Goal: Task Accomplishment & Management: Use online tool/utility

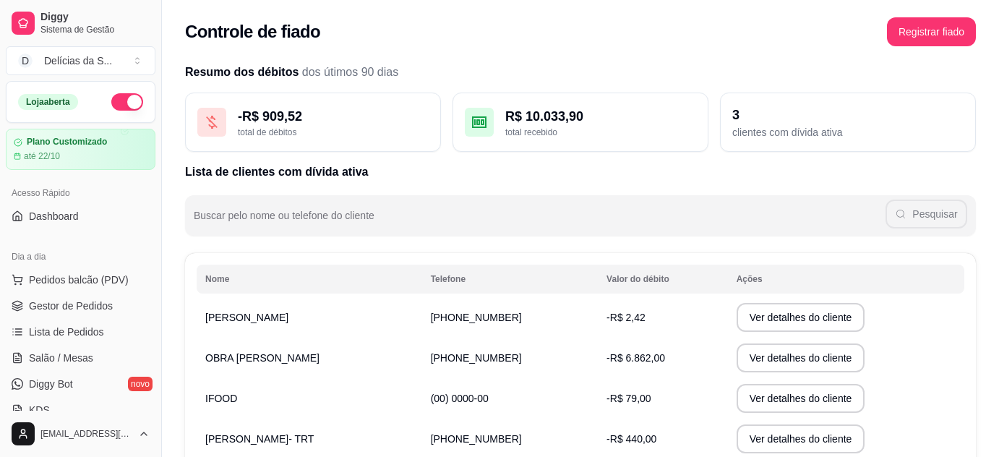
scroll to position [140, 0]
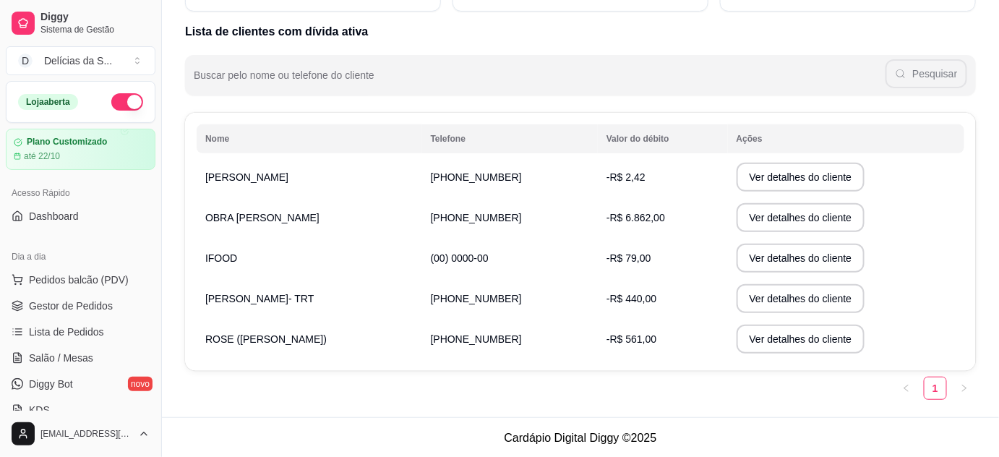
drag, startPoint x: 0, startPoint y: 0, endPoint x: 93, endPoint y: 197, distance: 218.0
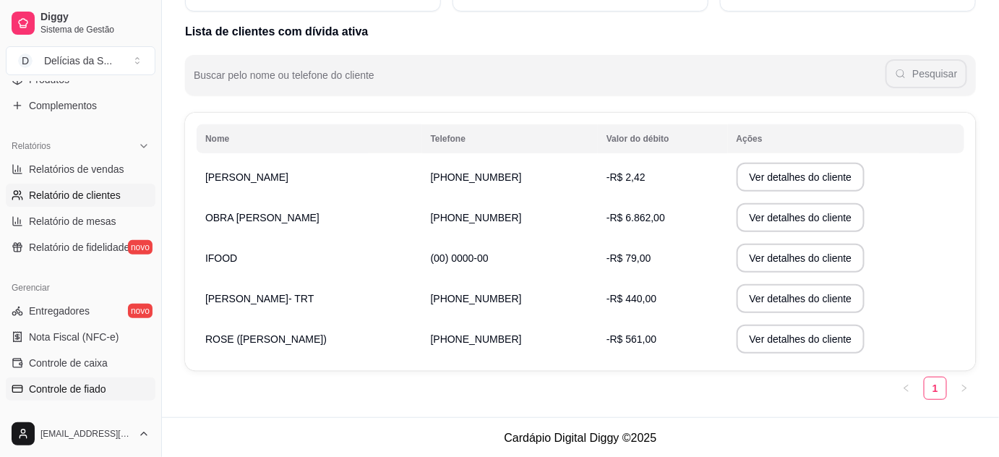
select select "30"
select select "HIGHEST_TOTAL_SPENT_WITH_ORDERS"
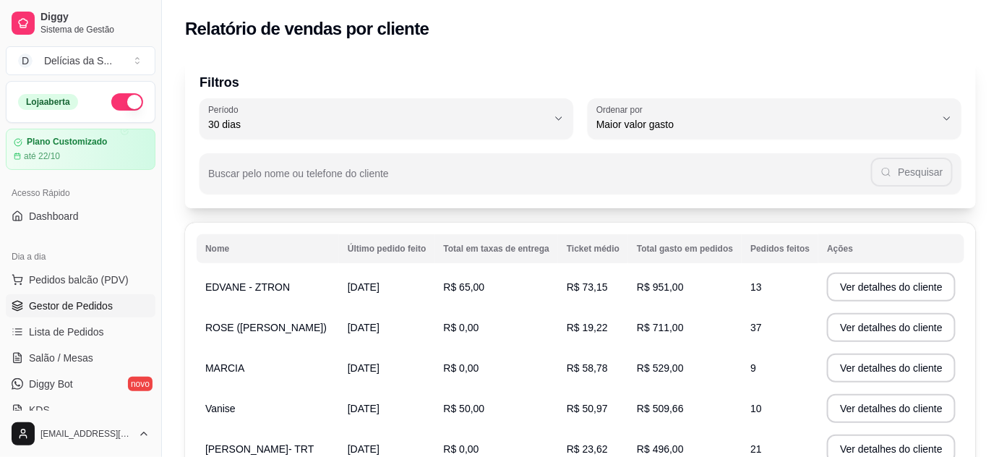
click at [79, 305] on span "Gestor de Pedidos" at bounding box center [71, 306] width 84 height 14
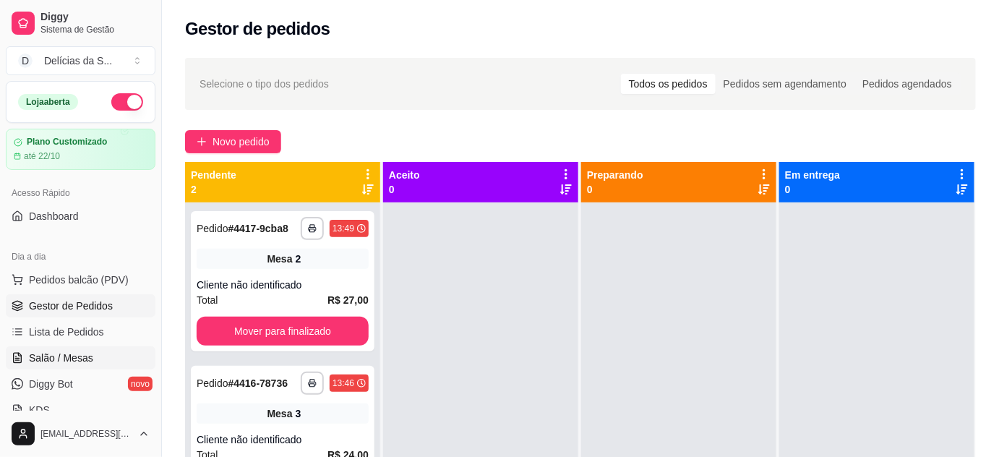
click at [88, 357] on span "Salão / Mesas" at bounding box center [61, 358] width 64 height 14
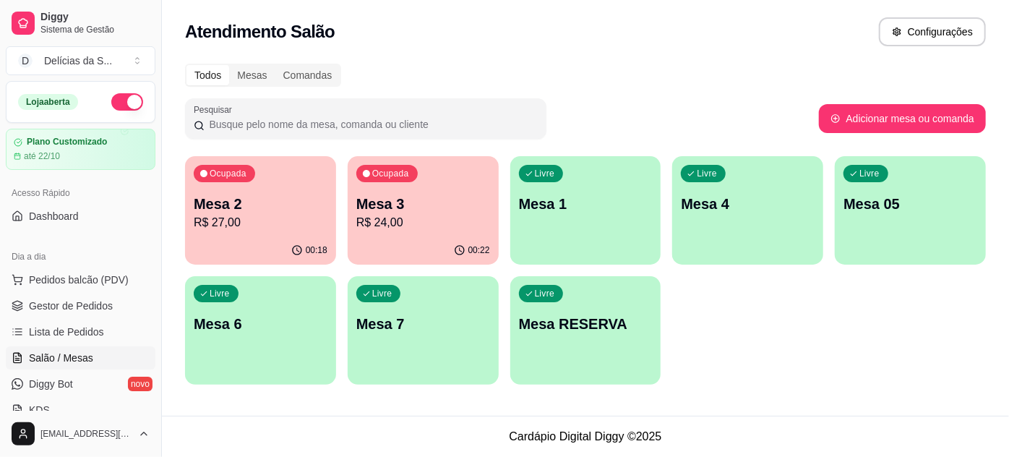
click at [267, 225] on p "R$ 27,00" at bounding box center [261, 222] width 134 height 17
click at [397, 208] on p "Mesa 3" at bounding box center [423, 204] width 129 height 20
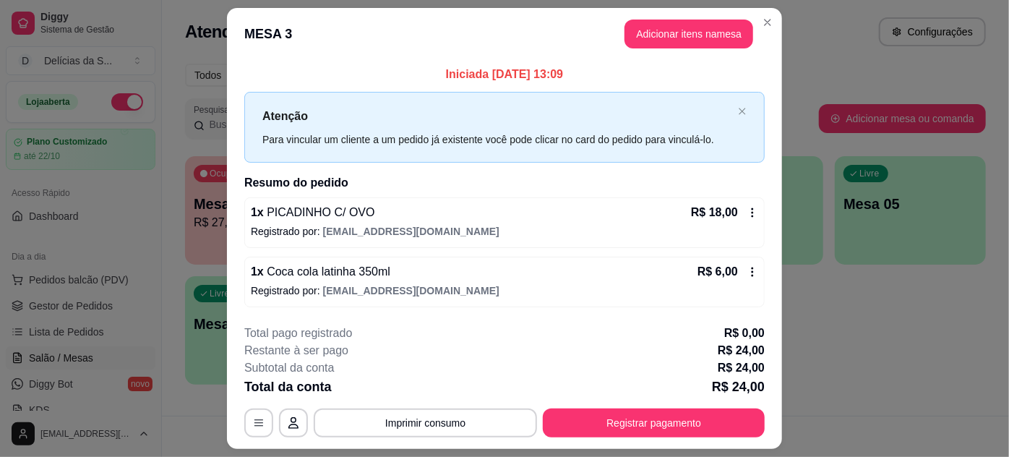
scroll to position [37, 0]
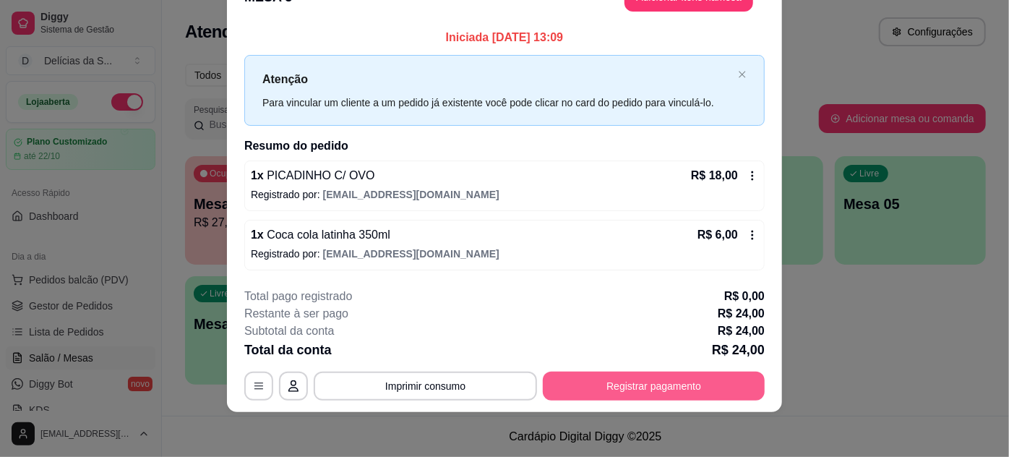
click at [564, 390] on button "Registrar pagamento" at bounding box center [654, 386] width 222 height 29
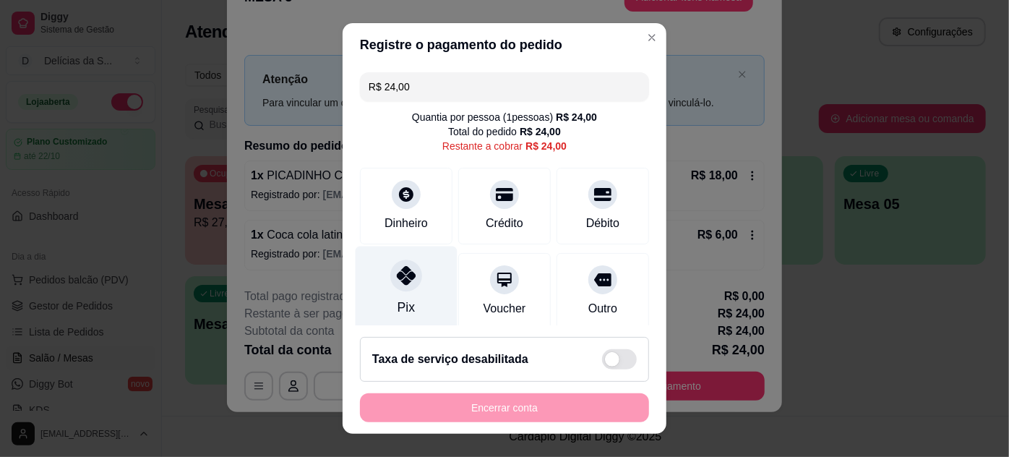
click at [400, 294] on div "Pix" at bounding box center [407, 288] width 102 height 85
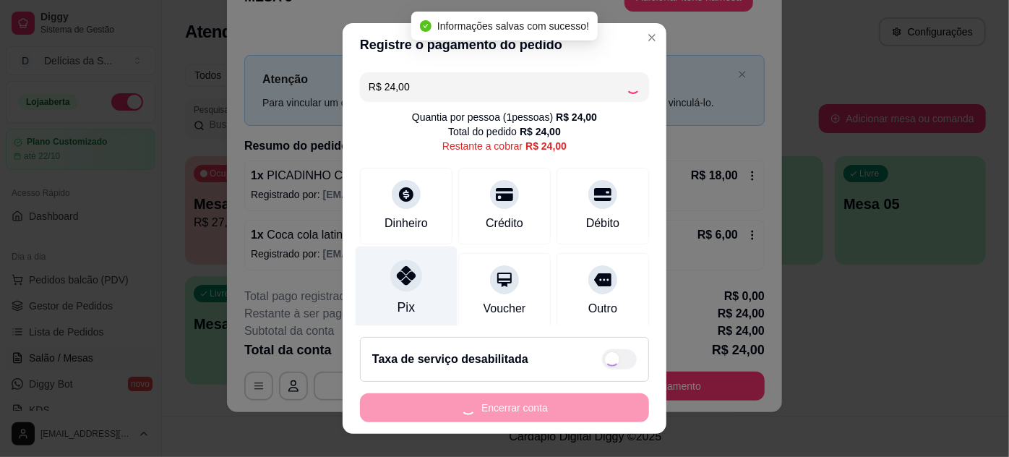
type input "R$ 0,00"
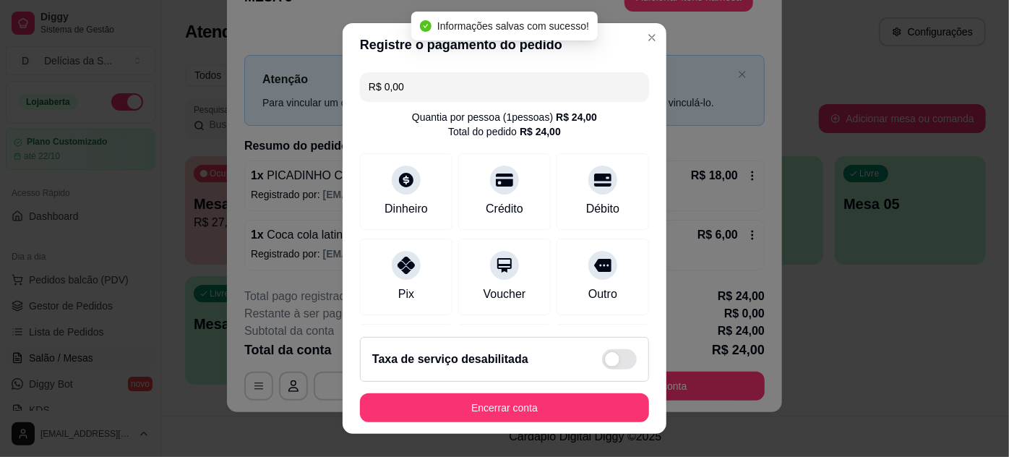
scroll to position [171, 0]
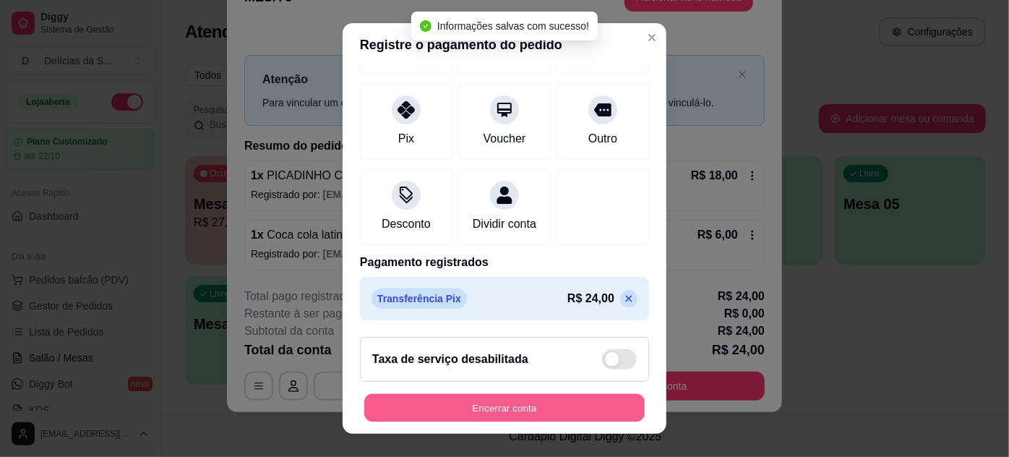
click at [552, 402] on button "Encerrar conta" at bounding box center [504, 408] width 280 height 28
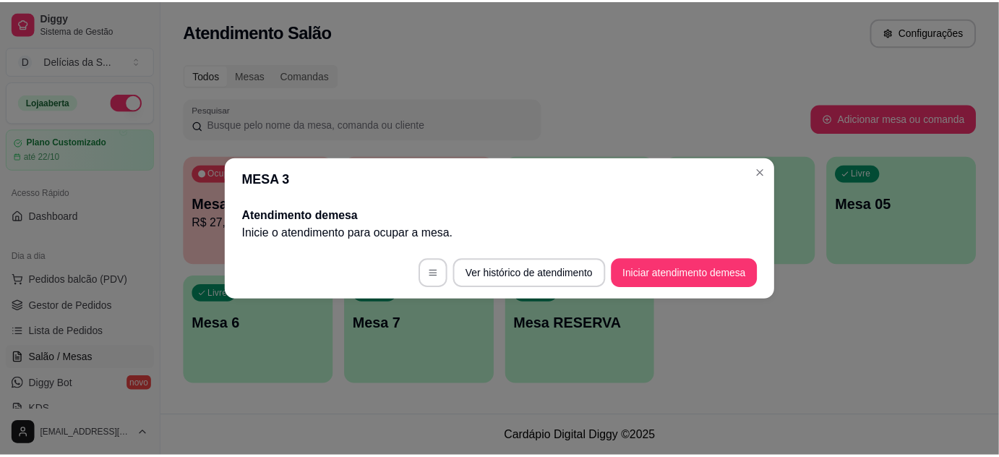
scroll to position [0, 0]
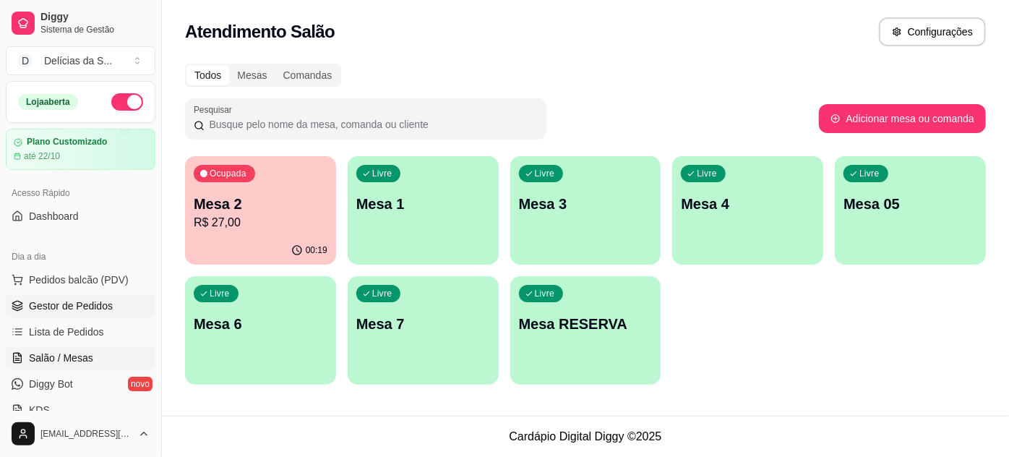
click at [100, 304] on span "Gestor de Pedidos" at bounding box center [71, 306] width 84 height 14
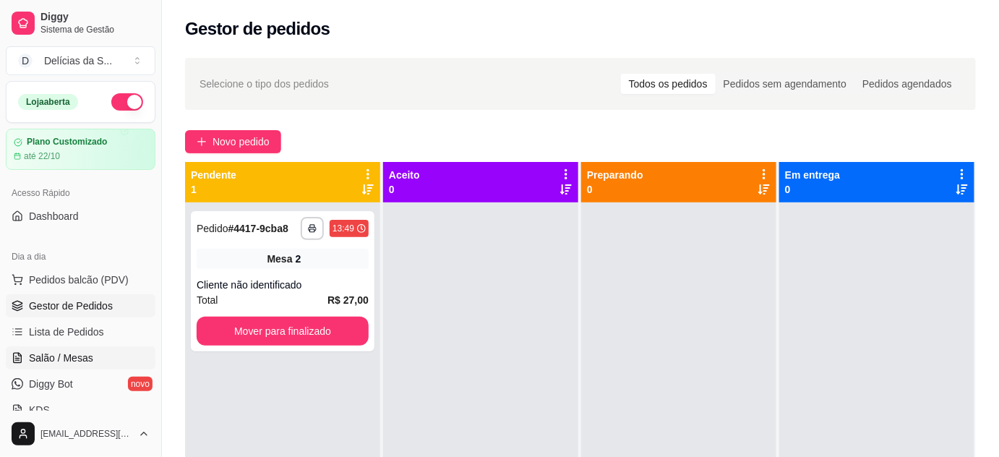
click at [77, 352] on span "Salão / Mesas" at bounding box center [61, 358] width 64 height 14
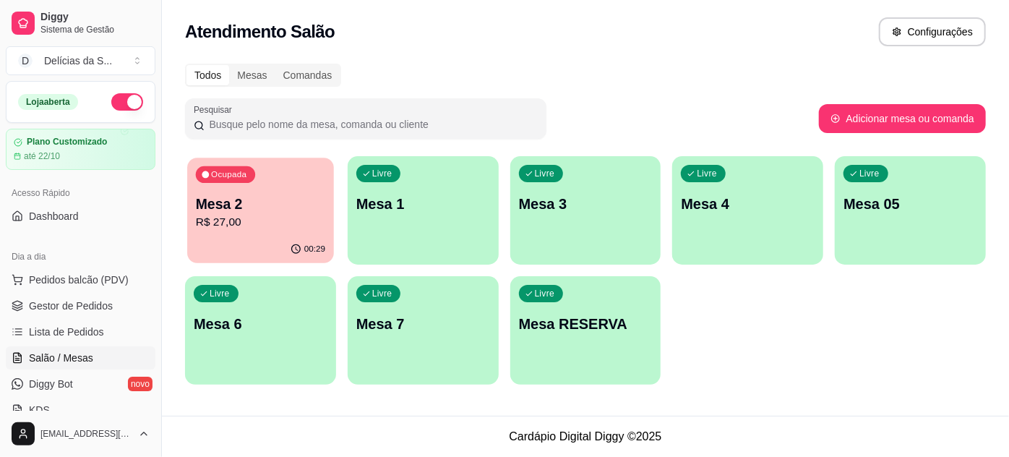
click at [253, 192] on div "Ocupada Mesa 2 R$ 27,00" at bounding box center [260, 197] width 147 height 78
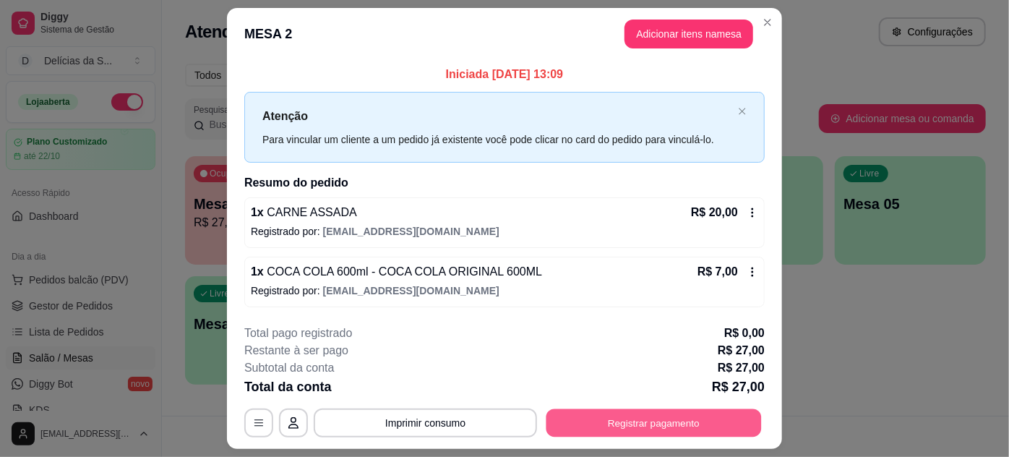
click at [651, 424] on button "Registrar pagamento" at bounding box center [654, 422] width 215 height 28
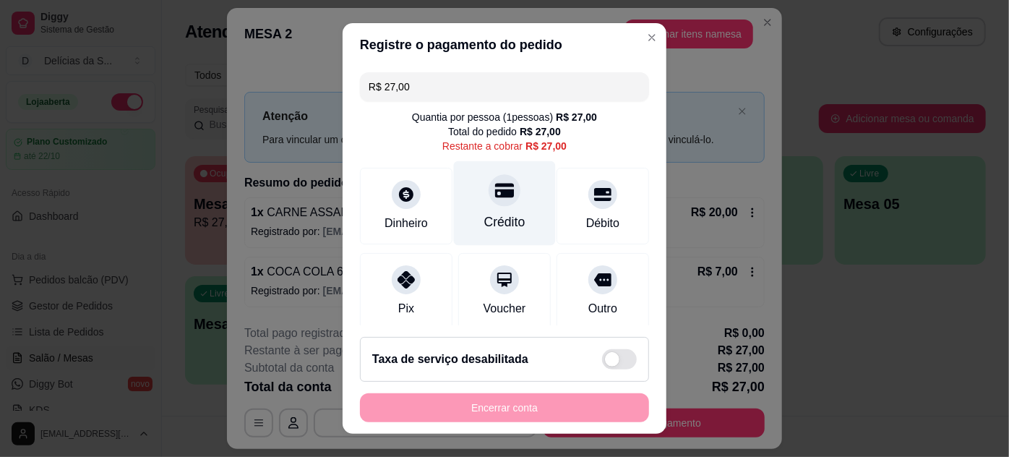
click at [493, 207] on div "Crédito" at bounding box center [505, 202] width 102 height 85
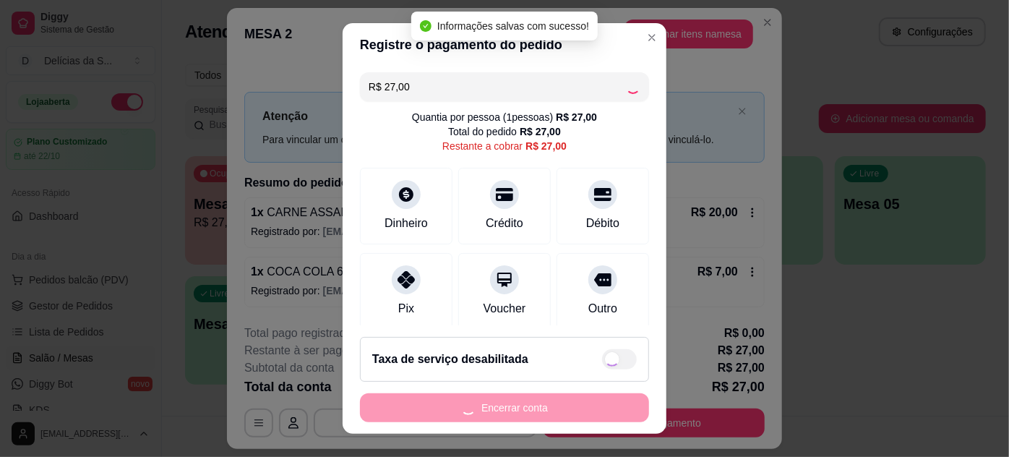
type input "R$ 0,00"
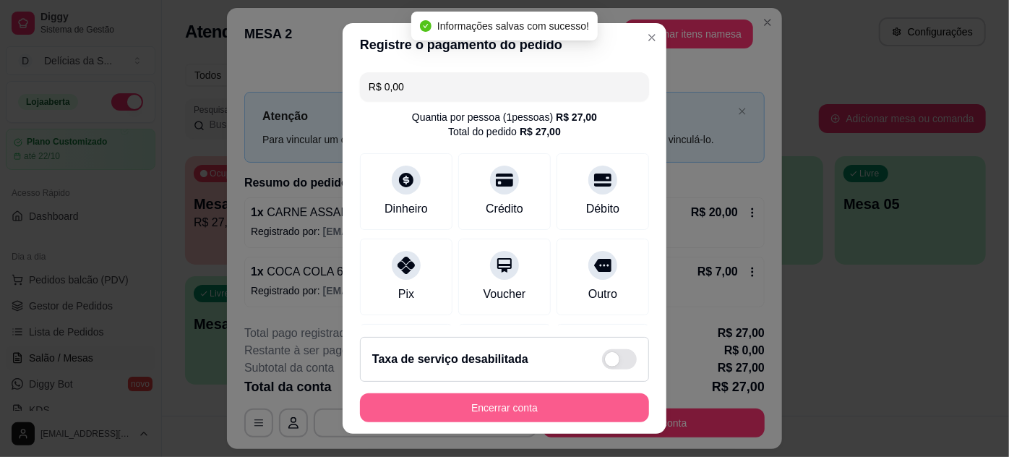
click at [562, 410] on button "Encerrar conta" at bounding box center [504, 407] width 289 height 29
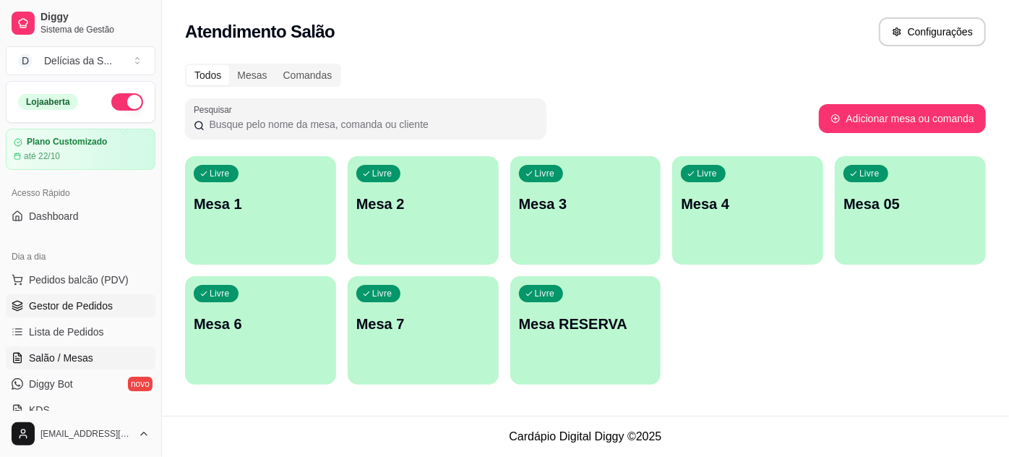
click at [93, 309] on span "Gestor de Pedidos" at bounding box center [71, 306] width 84 height 14
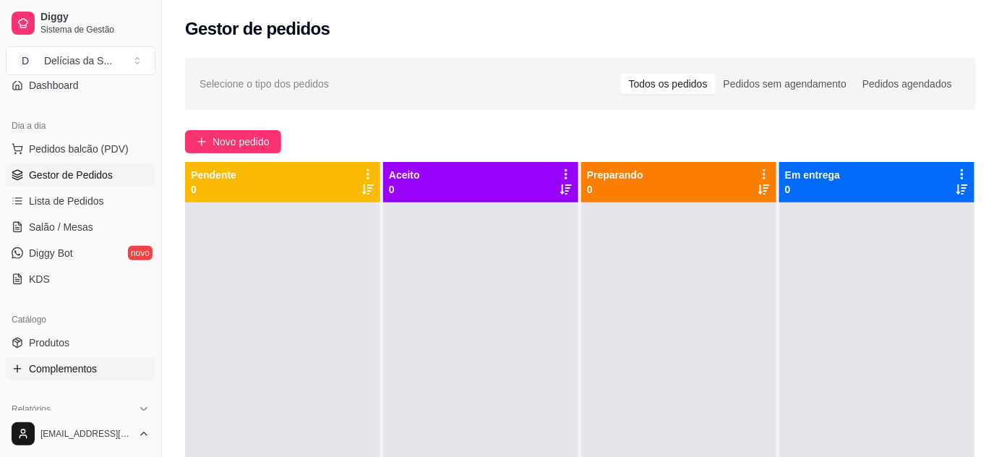
scroll to position [262, 0]
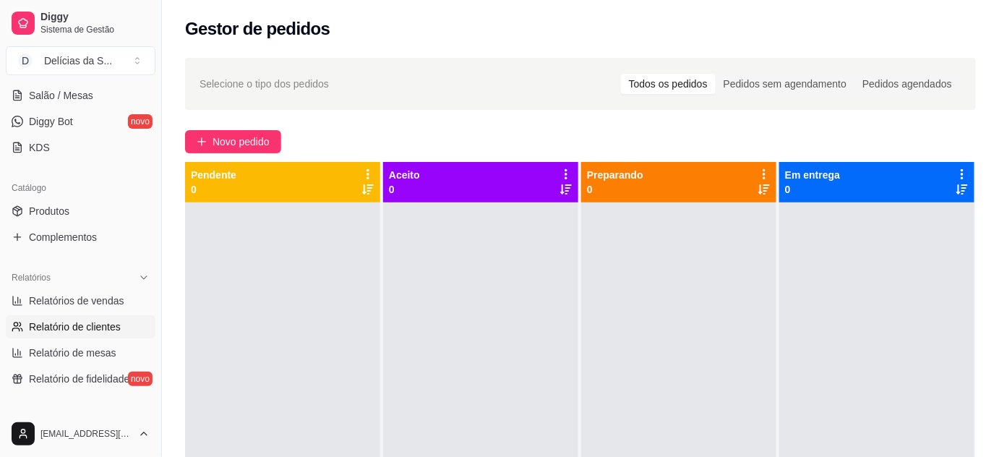
click at [95, 325] on span "Relatório de clientes" at bounding box center [75, 327] width 92 height 14
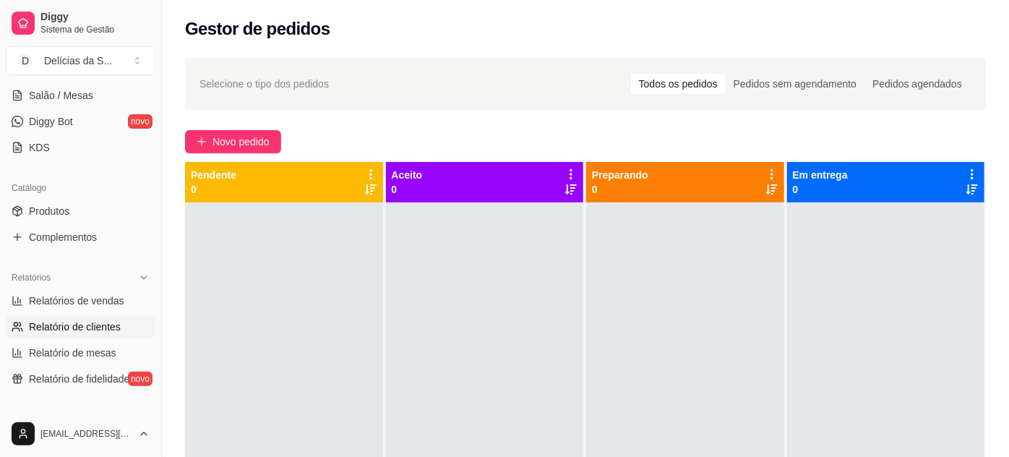
select select "30"
select select "HIGHEST_TOTAL_SPENT_WITH_ORDERS"
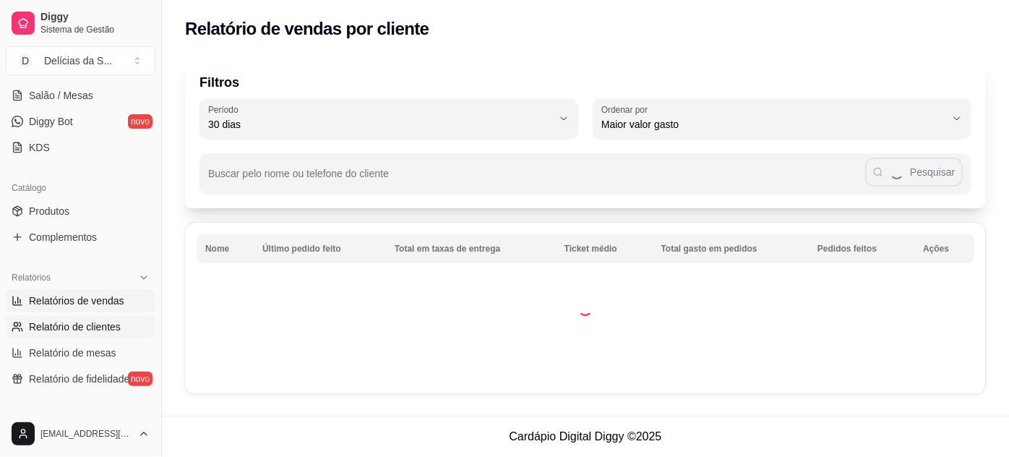
click at [87, 301] on span "Relatórios de vendas" at bounding box center [76, 301] width 95 height 14
select select "ALL"
select select "0"
